Goal: Task Accomplishment & Management: Manage account settings

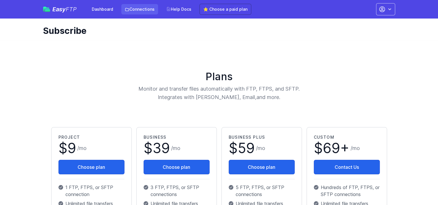
click at [143, 9] on link "Connections" at bounding box center [139, 9] width 37 height 10
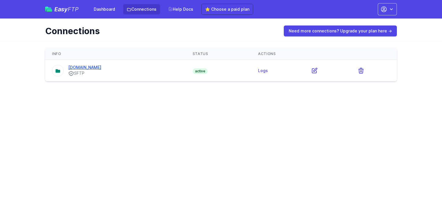
click at [86, 68] on link "[DOMAIN_NAME]" at bounding box center [84, 67] width 33 height 5
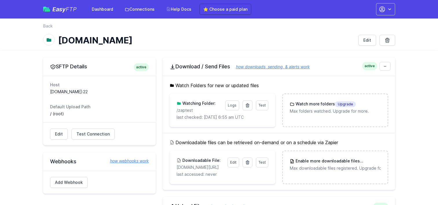
scroll to position [58, 0]
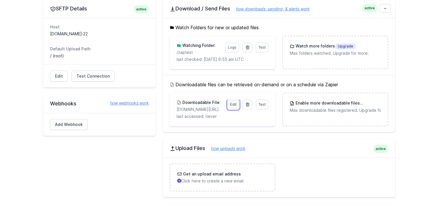
click at [234, 107] on link "Edit" at bounding box center [233, 104] width 12 height 10
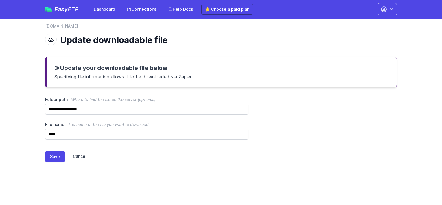
click at [75, 158] on link "Cancel" at bounding box center [76, 156] width 22 height 11
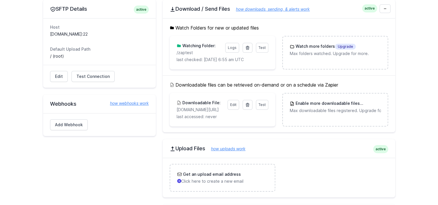
scroll to position [58, 0]
click at [248, 103] on icon at bounding box center [247, 104] width 5 height 5
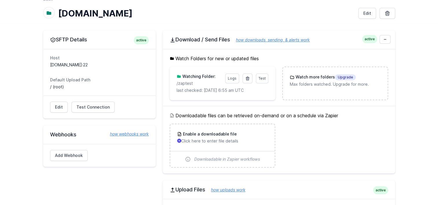
scroll to position [116, 0]
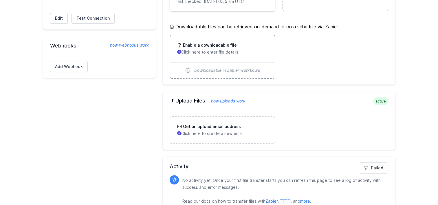
click at [242, 54] on p "Click here to enter file details" at bounding box center [222, 52] width 91 height 6
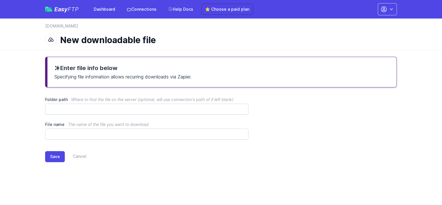
click at [78, 106] on input "Folder path Where to find the file on the server (optional, will use connection…" at bounding box center [146, 109] width 203 height 11
type input "**********"
type input "****"
click at [63, 152] on button "Save" at bounding box center [55, 156] width 20 height 11
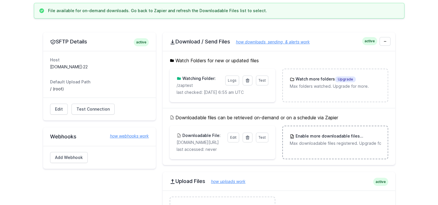
scroll to position [58, 0]
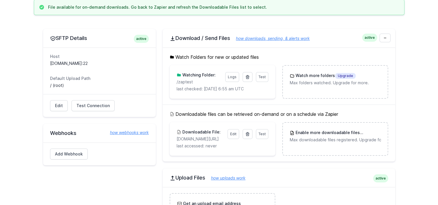
click at [325, 119] on div "Downloadable files can be retrieved on-demand or on a schedule via Zapier Test …" at bounding box center [279, 132] width 232 height 57
click at [325, 128] on div "Enable more downloadable files Upgrade Max downloadable files registered. Upgra…" at bounding box center [335, 136] width 104 height 27
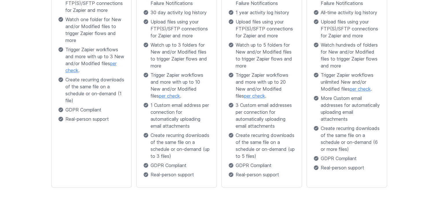
scroll to position [225, 0]
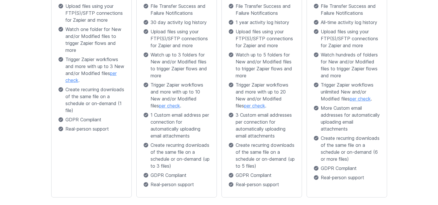
click at [160, 106] on link "per check" at bounding box center [169, 106] width 21 height 6
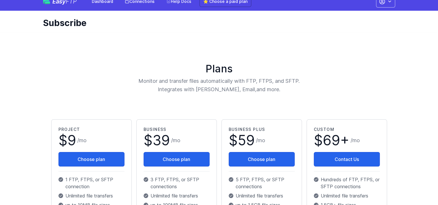
scroll to position [0, 0]
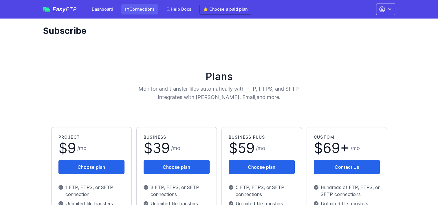
click at [140, 9] on link "Connections" at bounding box center [139, 9] width 37 height 10
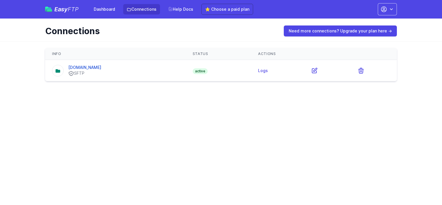
click at [169, 69] on div "subdomain.files.com SFTP" at bounding box center [115, 70] width 127 height 12
click at [313, 70] on td at bounding box center [327, 70] width 46 height 21
click at [318, 70] on icon at bounding box center [314, 70] width 7 height 7
click at [98, 68] on link "[DOMAIN_NAME]" at bounding box center [84, 67] width 33 height 5
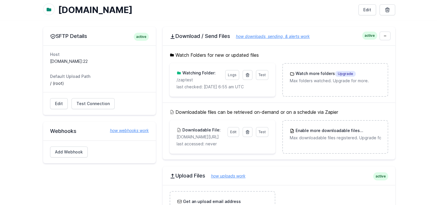
scroll to position [58, 0]
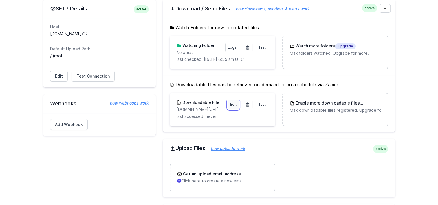
click at [232, 106] on link "Edit" at bounding box center [233, 104] width 12 height 10
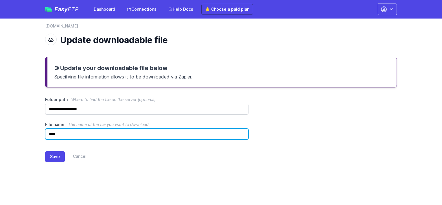
click at [86, 137] on input "****" at bounding box center [146, 133] width 203 height 11
type input "**********"
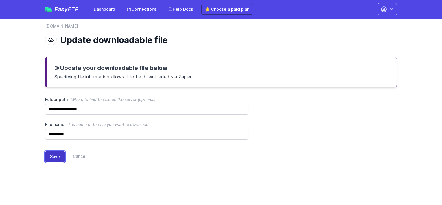
click at [56, 157] on button "Save" at bounding box center [55, 156] width 20 height 11
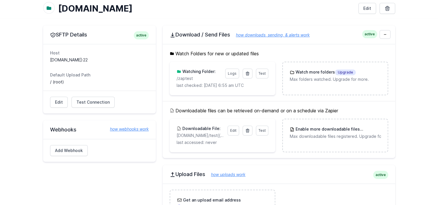
scroll to position [58, 0]
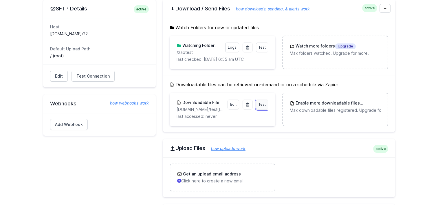
click at [263, 105] on span "Test" at bounding box center [261, 104] width 7 height 4
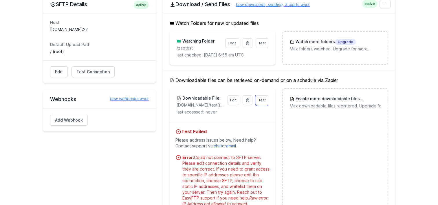
scroll to position [29, 0]
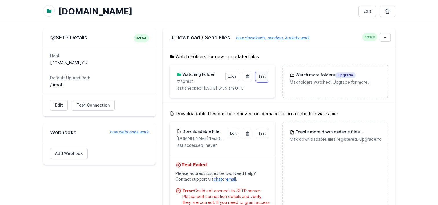
click at [260, 78] on link "Test" at bounding box center [262, 76] width 12 height 10
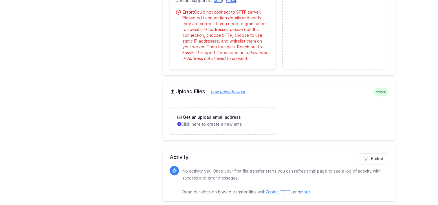
scroll to position [303, 0]
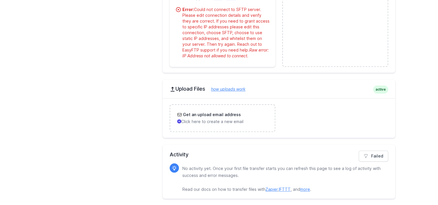
click at [271, 190] on link "Zapier" at bounding box center [271, 189] width 12 height 5
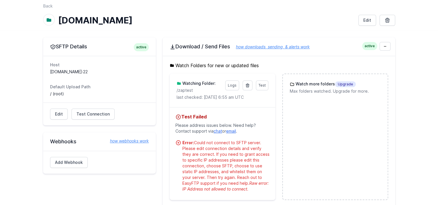
scroll to position [0, 0]
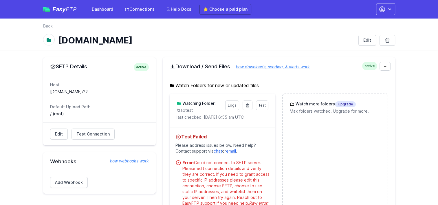
drag, startPoint x: 98, startPoint y: 93, endPoint x: 56, endPoint y: 91, distance: 42.2
click at [56, 91] on dd "subdomain.files.com:22" at bounding box center [99, 92] width 99 height 6
drag, startPoint x: 56, startPoint y: 91, endPoint x: 89, endPoint y: 97, distance: 33.4
click at [89, 97] on dl "Host subdomain.files.com:22 Default Upload Path / (root)" at bounding box center [99, 99] width 99 height 35
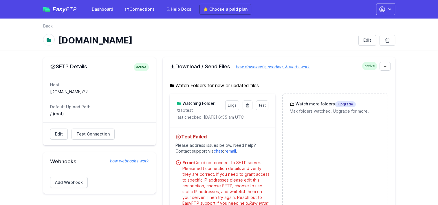
click at [89, 87] on dt "Host" at bounding box center [99, 85] width 99 height 6
drag, startPoint x: 88, startPoint y: 91, endPoint x: 61, endPoint y: 91, distance: 26.9
click at [61, 91] on dd "subdomain.files.com:22" at bounding box center [99, 92] width 99 height 6
drag, startPoint x: 61, startPoint y: 91, endPoint x: 117, endPoint y: 96, distance: 56.0
click at [117, 96] on dl "Host subdomain.files.com:22 Default Upload Path / (root)" at bounding box center [99, 99] width 99 height 35
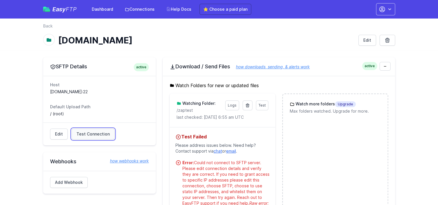
click at [89, 136] on span "Test Connection" at bounding box center [92, 134] width 33 height 6
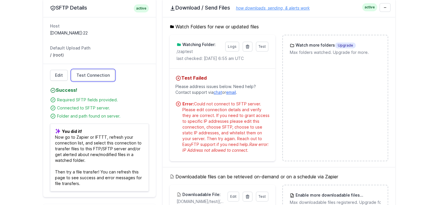
scroll to position [58, 0]
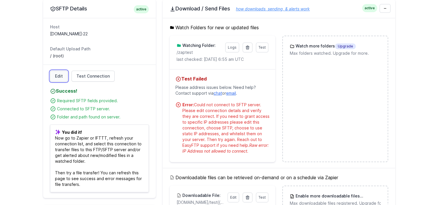
click at [59, 76] on link "Edit" at bounding box center [59, 76] width 18 height 11
click at [101, 77] on span "Test Connection" at bounding box center [92, 76] width 33 height 6
drag, startPoint x: 50, startPoint y: 33, endPoint x: 89, endPoint y: 33, distance: 39.3
click at [89, 33] on dd "subdomain.files.com:22" at bounding box center [99, 34] width 99 height 6
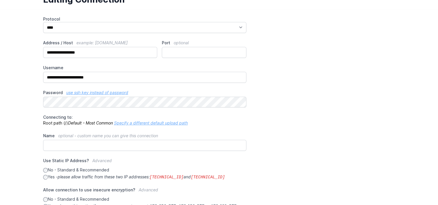
scroll to position [58, 0]
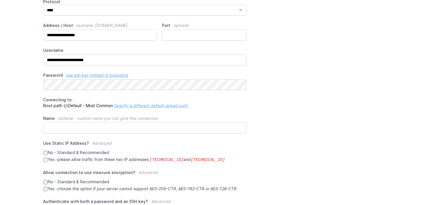
click at [152, 106] on link "Specify a different default upload path" at bounding box center [151, 105] width 74 height 5
